Goal: Navigation & Orientation: Go to known website

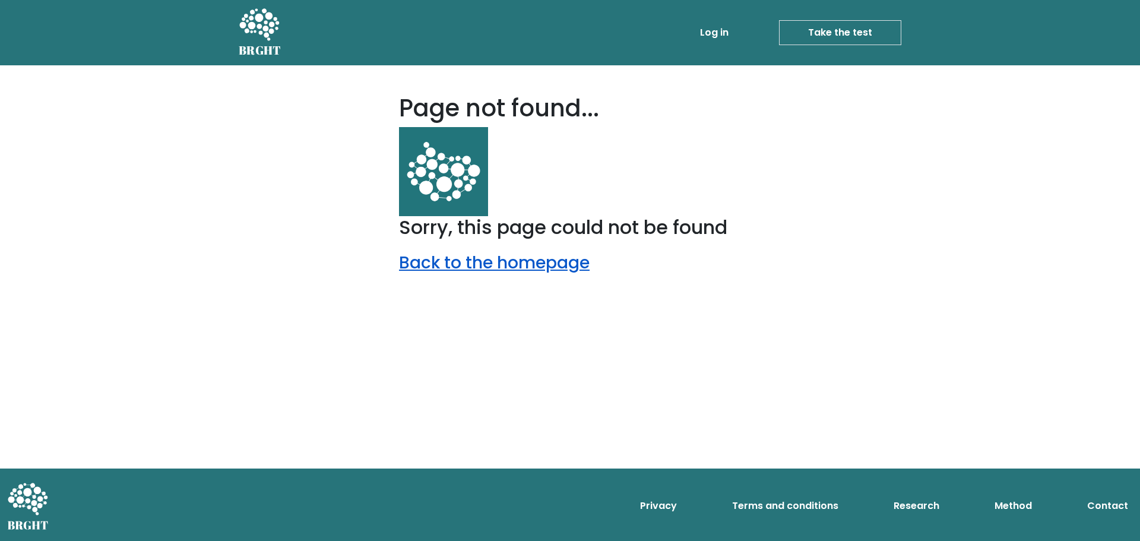
click at [502, 259] on link "Back to the homepage" at bounding box center [494, 262] width 191 height 23
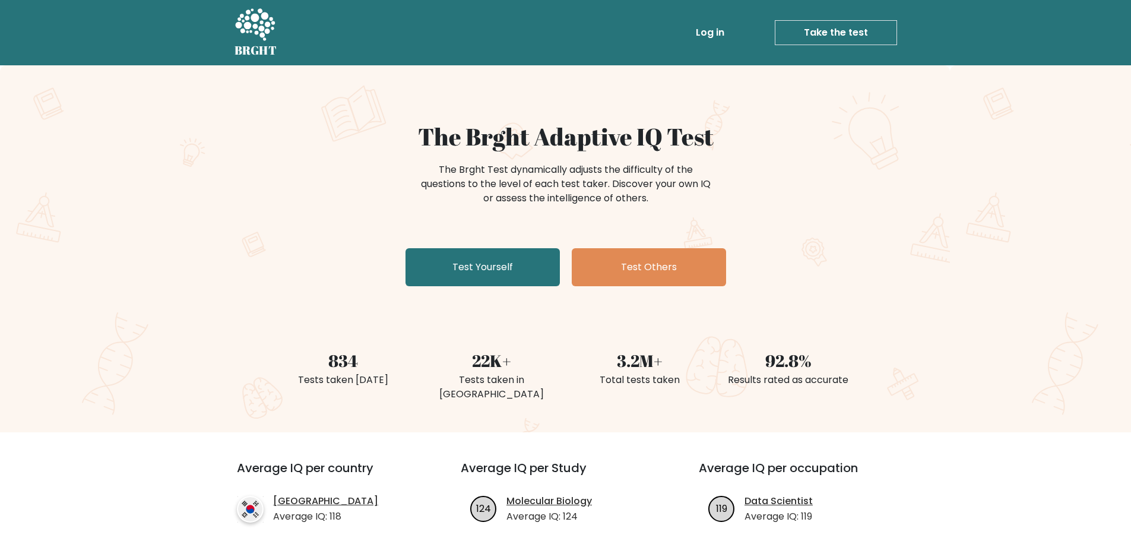
click at [922, 226] on div "The Brght Adaptive IQ Test The Brght Test dynamically adjusts the difficulty of…" at bounding box center [565, 248] width 1131 height 367
click at [243, 23] on icon at bounding box center [255, 26] width 41 height 36
